Goal: Transaction & Acquisition: Purchase product/service

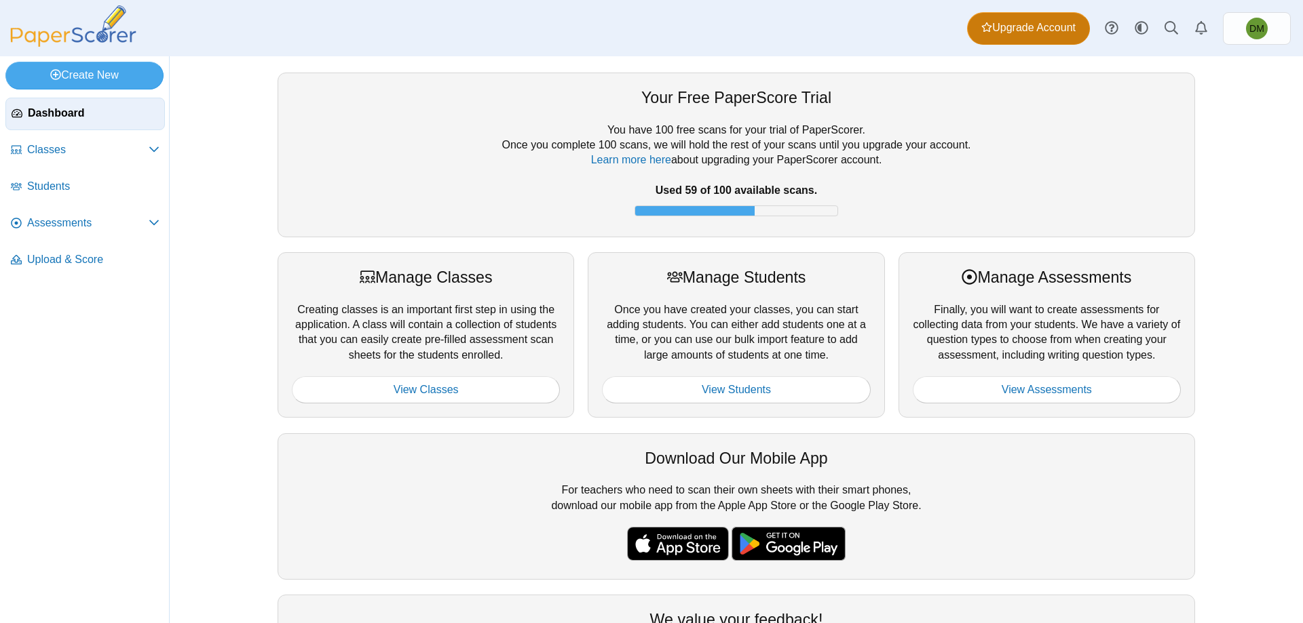
click at [1014, 34] on span "Upgrade Account" at bounding box center [1028, 27] width 94 height 15
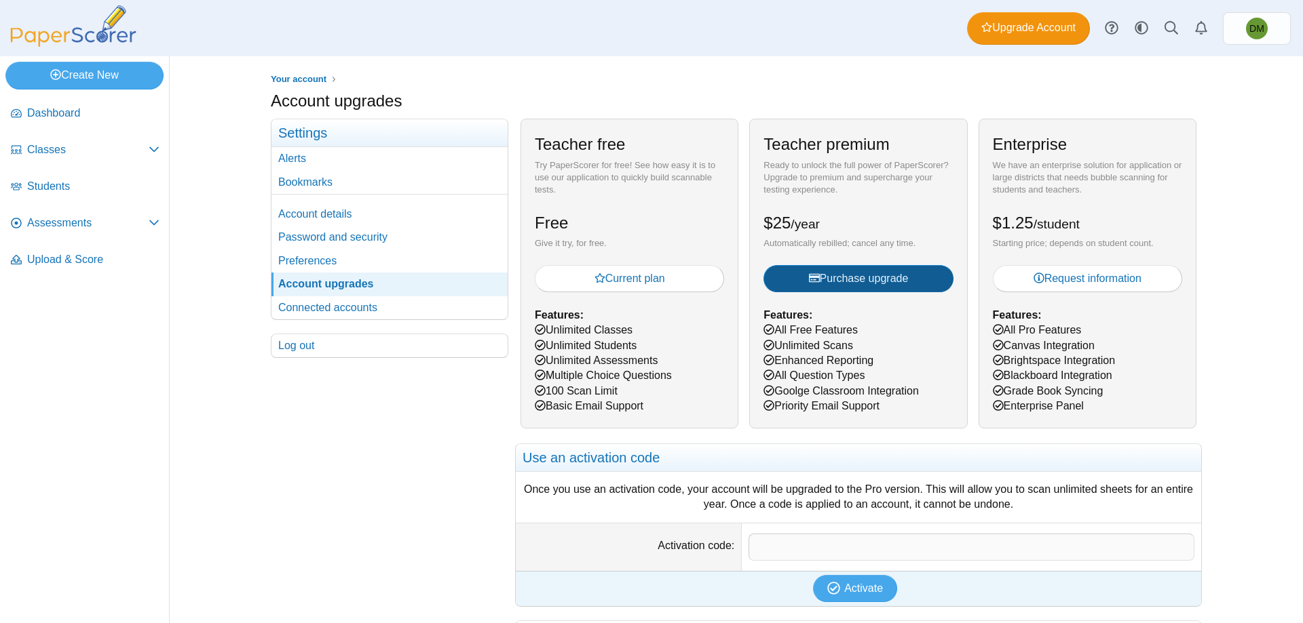
click at [816, 278] on span "Purchase upgrade" at bounding box center [859, 279] width 100 height 12
